Goal: Task Accomplishment & Management: Use online tool/utility

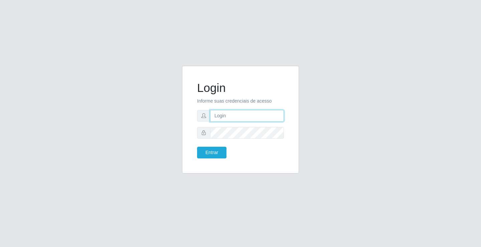
drag, startPoint x: 0, startPoint y: 0, endPoint x: 243, endPoint y: 117, distance: 269.7
click at [243, 117] on input "text" at bounding box center [247, 116] width 74 height 12
click at [239, 118] on input "text" at bounding box center [247, 116] width 74 height 12
type input "[PERSON_NAME]"
click at [197, 146] on button "Entrar" at bounding box center [211, 152] width 29 height 12
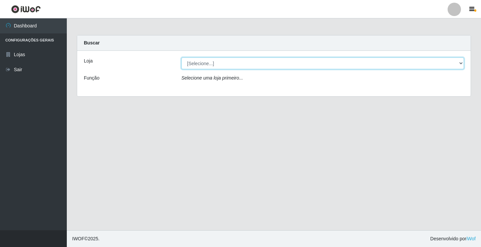
click at [241, 64] on select "[Selecione...] Ideal - Conceição" at bounding box center [322, 63] width 282 height 12
select select "231"
click at [181, 57] on select "[Selecione...] Ideal - Conceição" at bounding box center [322, 63] width 282 height 12
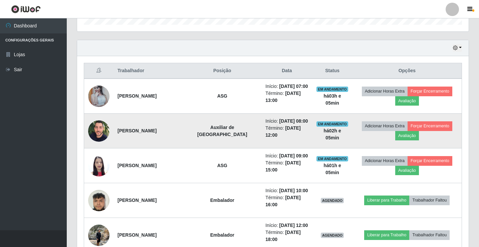
scroll to position [234, 0]
